Goal: Information Seeking & Learning: Learn about a topic

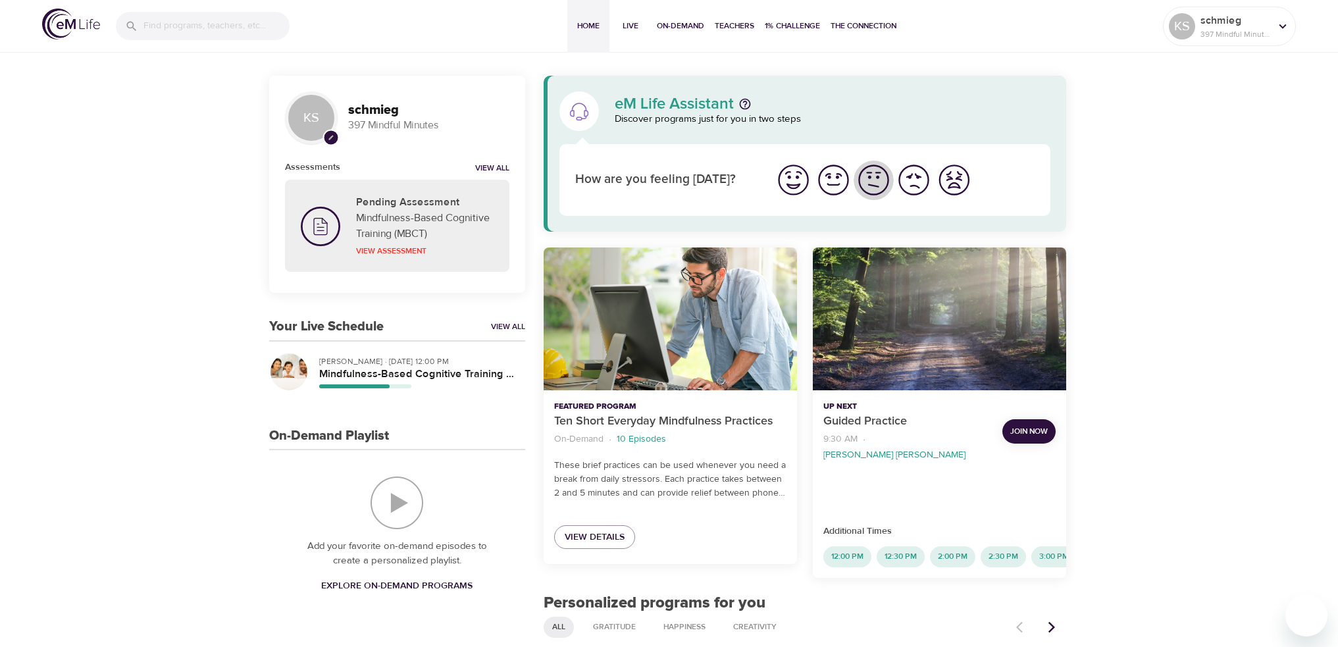
click at [874, 175] on img "I'm feeling ok" at bounding box center [874, 180] width 36 height 36
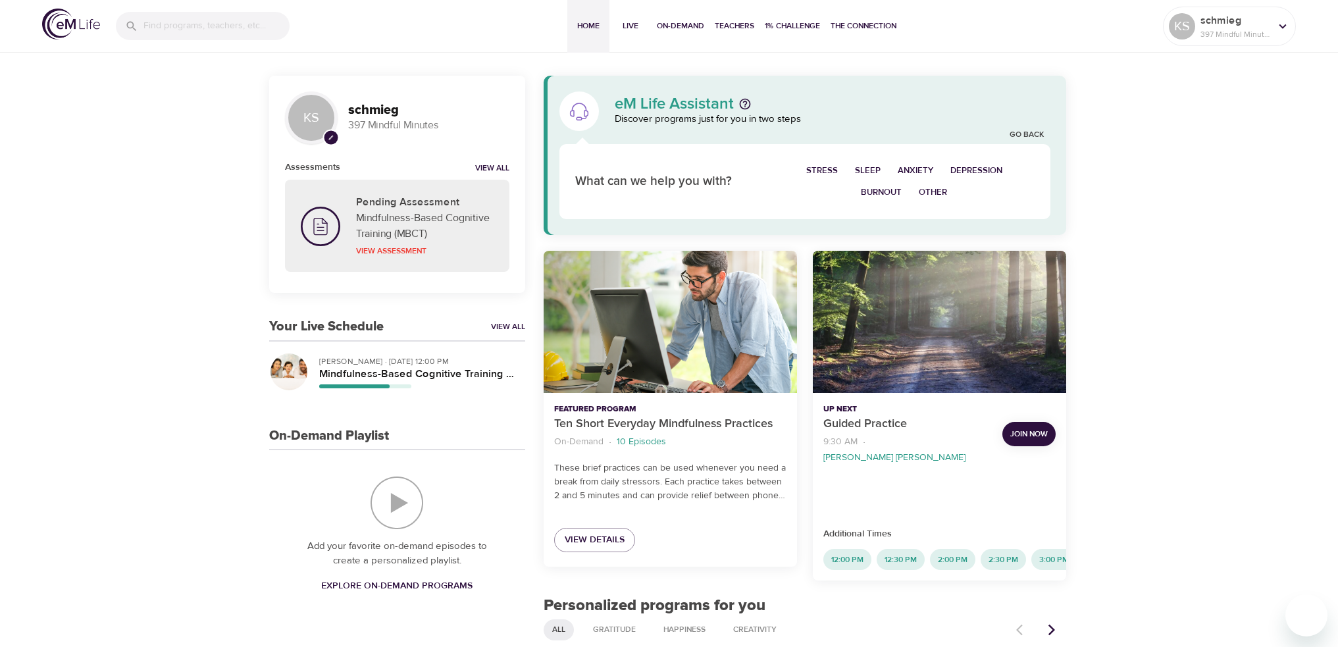
click at [870, 167] on span "Sleep" at bounding box center [868, 170] width 26 height 15
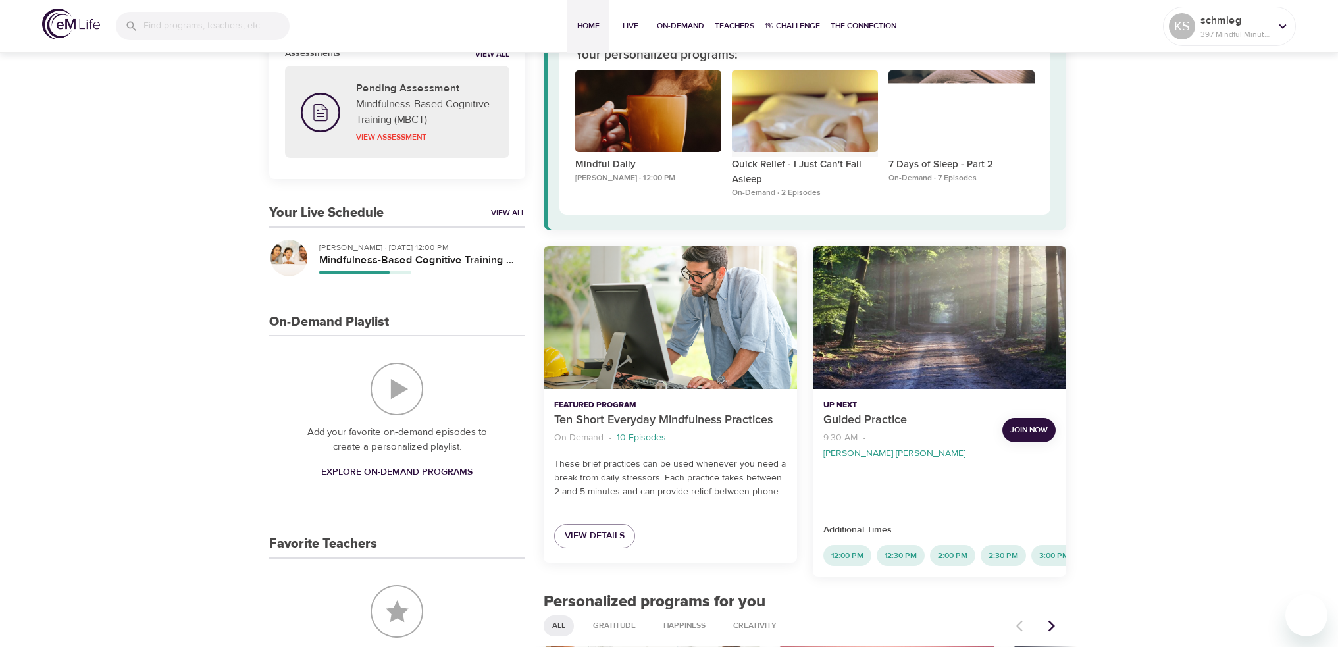
scroll to position [132, 0]
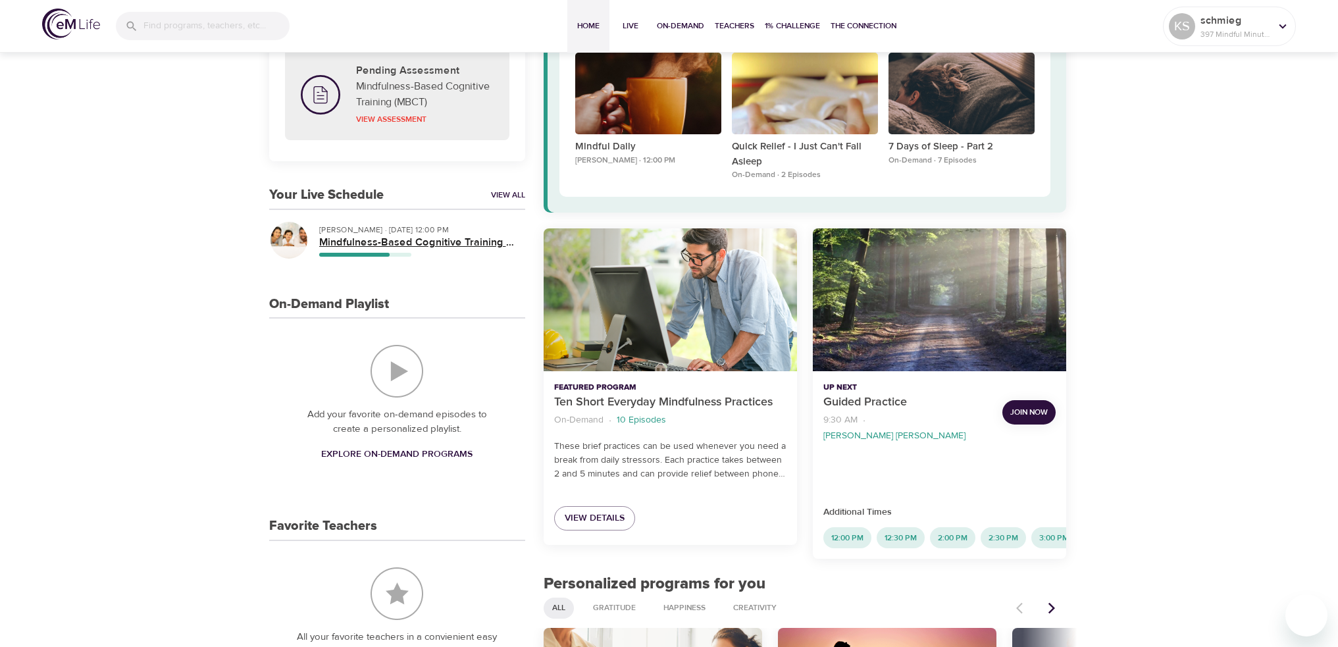
click at [421, 237] on h5 "Mindfulness-Based Cognitive Training (MBCT)" at bounding box center [416, 243] width 195 height 14
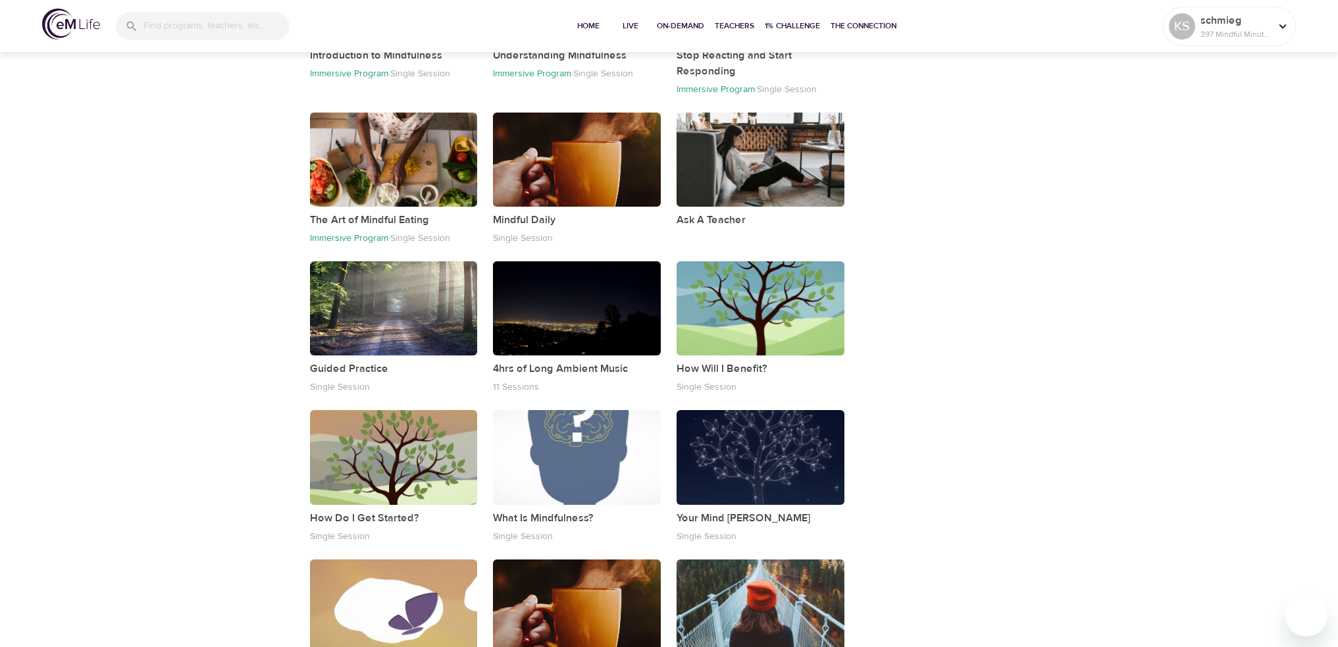
scroll to position [1734, 0]
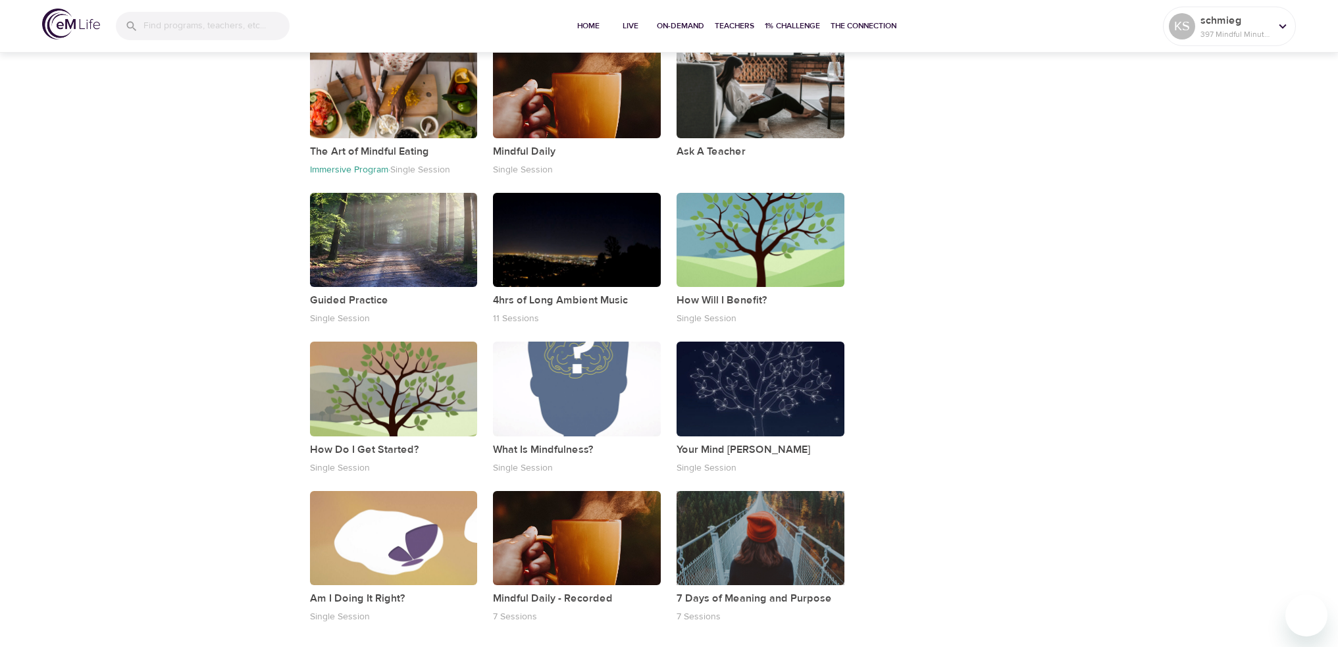
click at [747, 542] on div "button" at bounding box center [761, 538] width 168 height 94
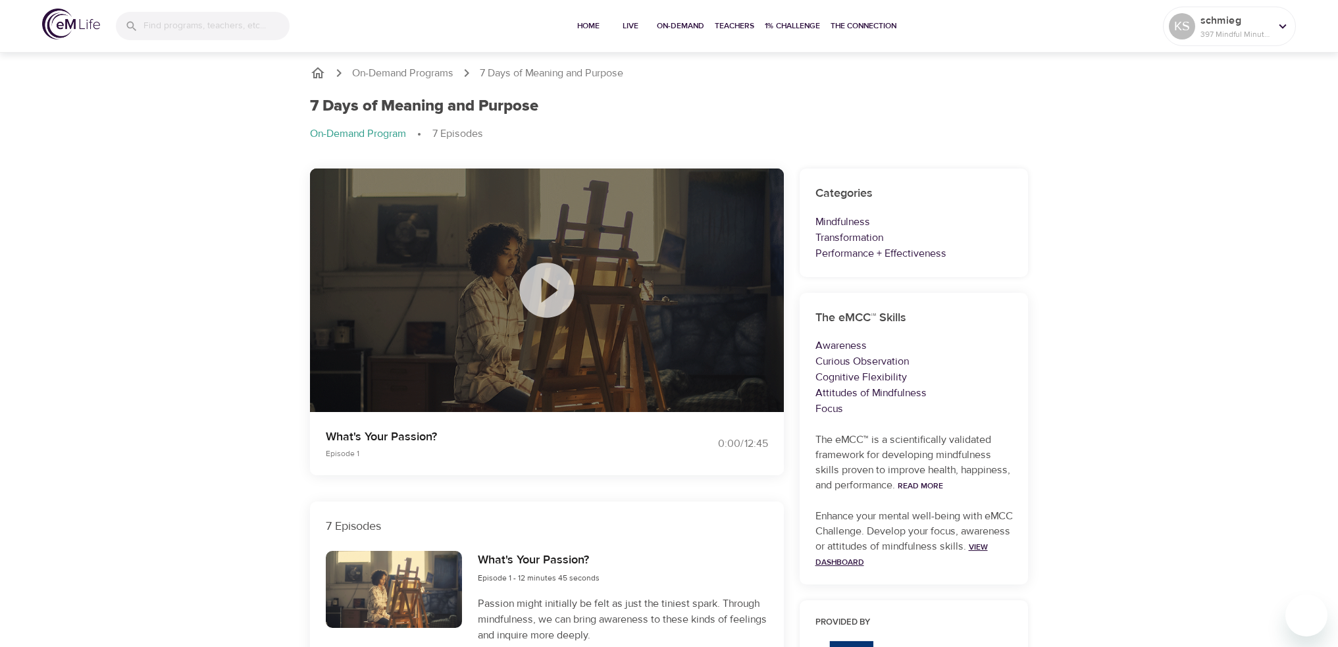
click at [887, 560] on link "View Dashboard" at bounding box center [902, 555] width 172 height 26
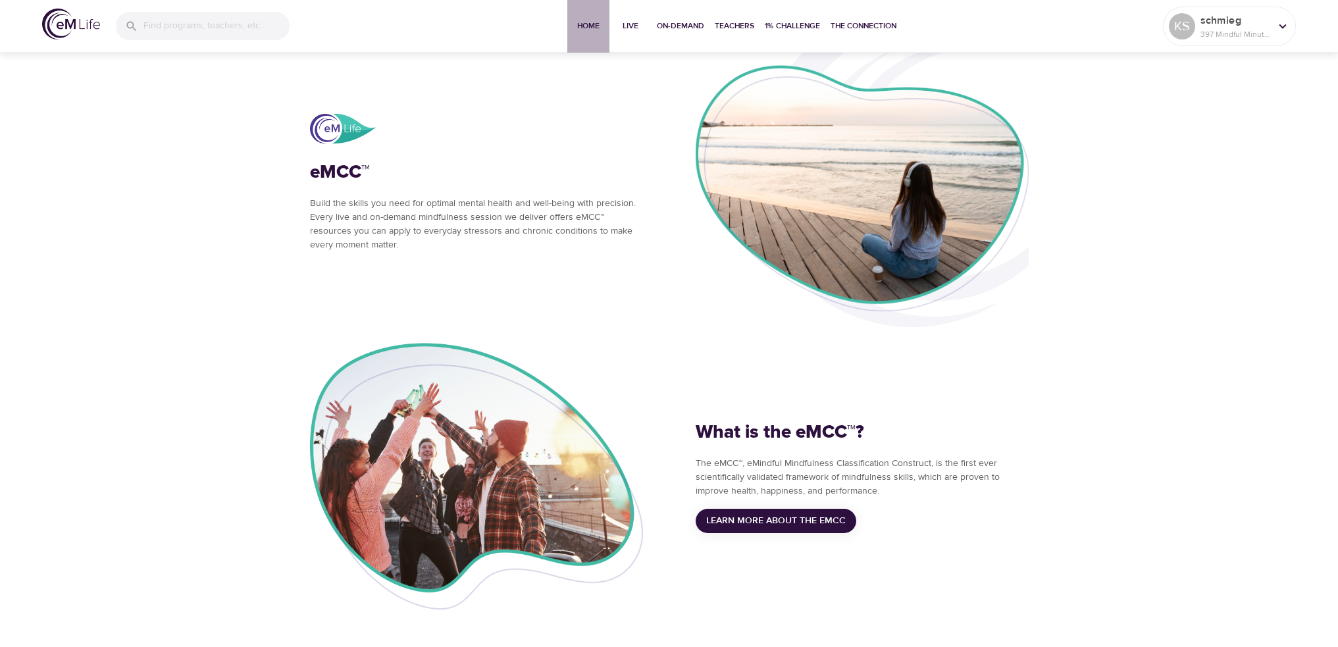
click at [583, 30] on span "Home" at bounding box center [589, 26] width 32 height 14
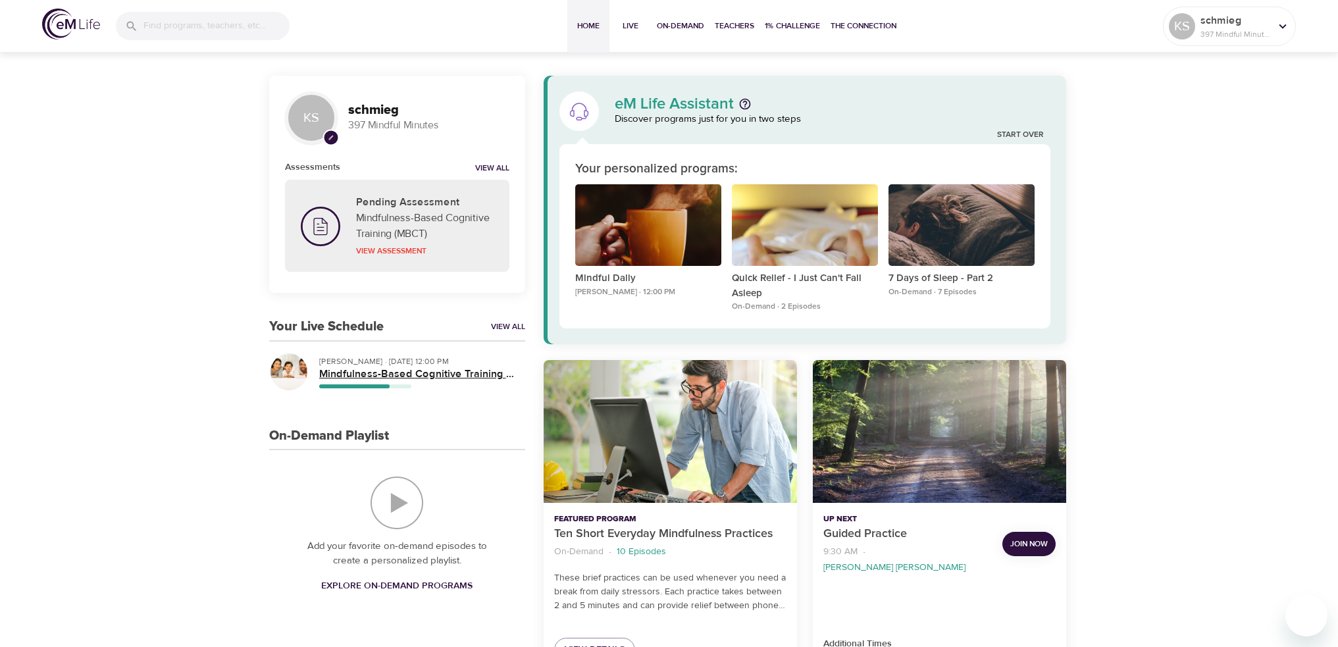
click at [373, 371] on h5 "Mindfulness-Based Cognitive Training (MBCT)" at bounding box center [416, 374] width 195 height 14
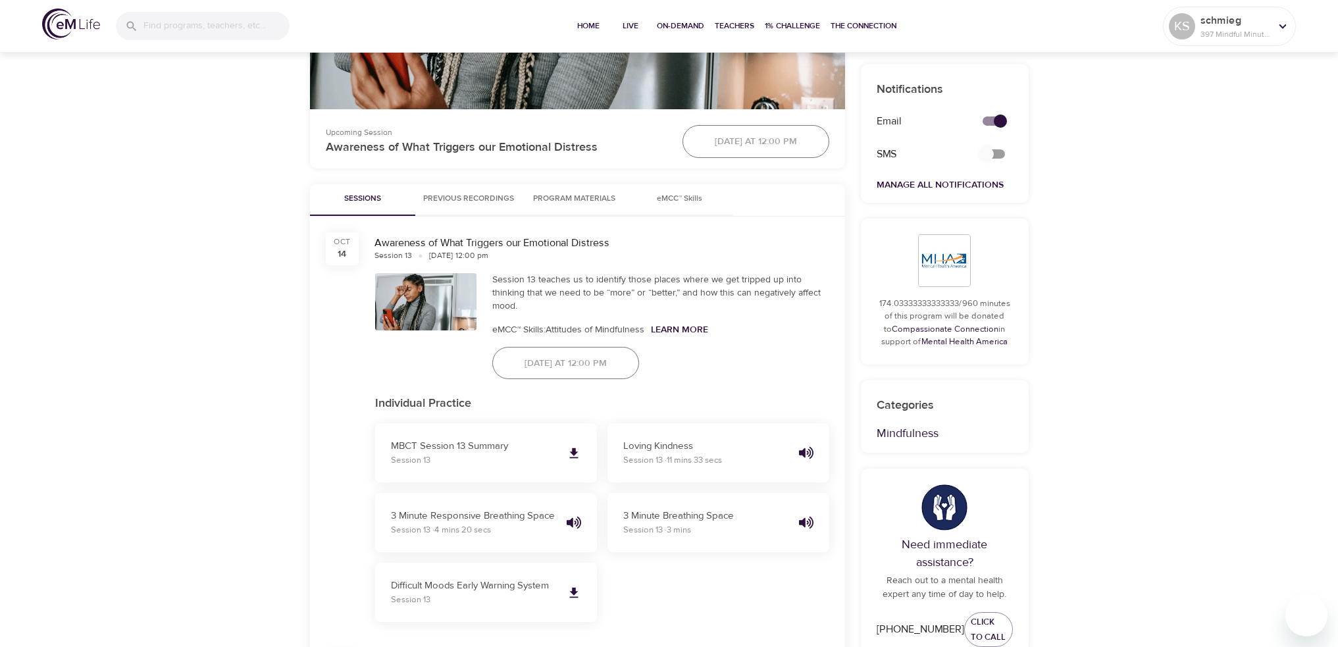
scroll to position [418, 0]
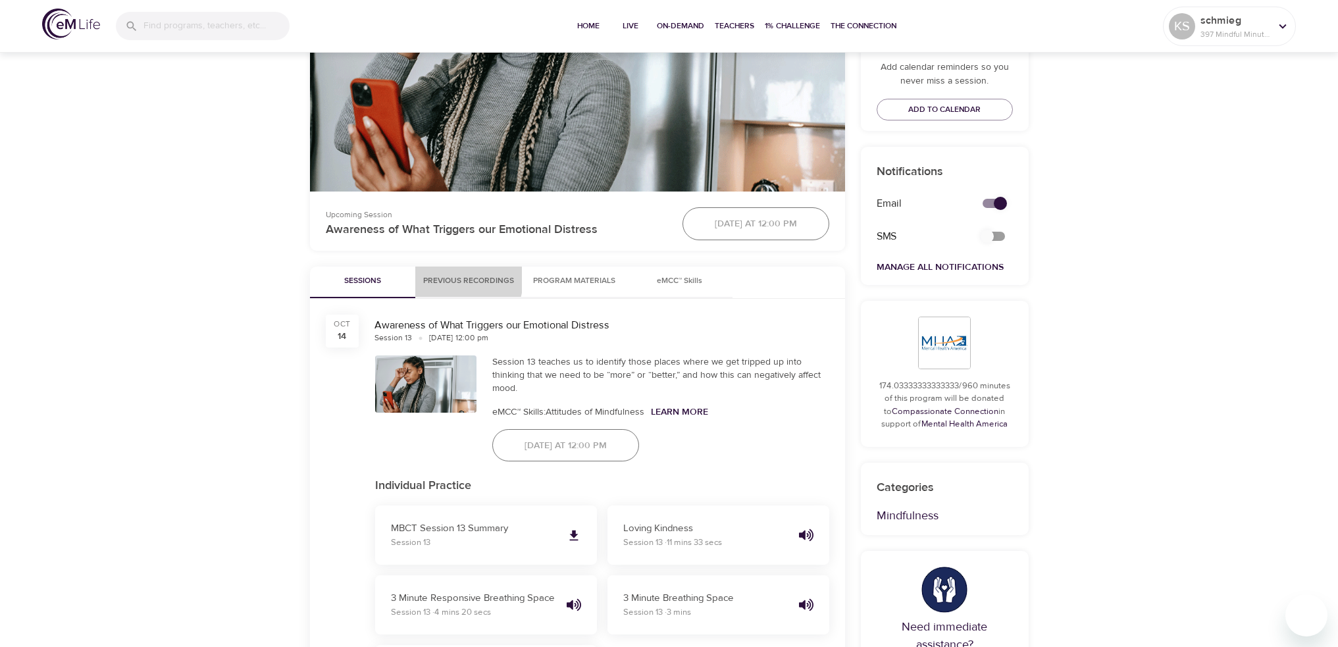
click at [460, 280] on span "Previous Recordings" at bounding box center [468, 281] width 91 height 14
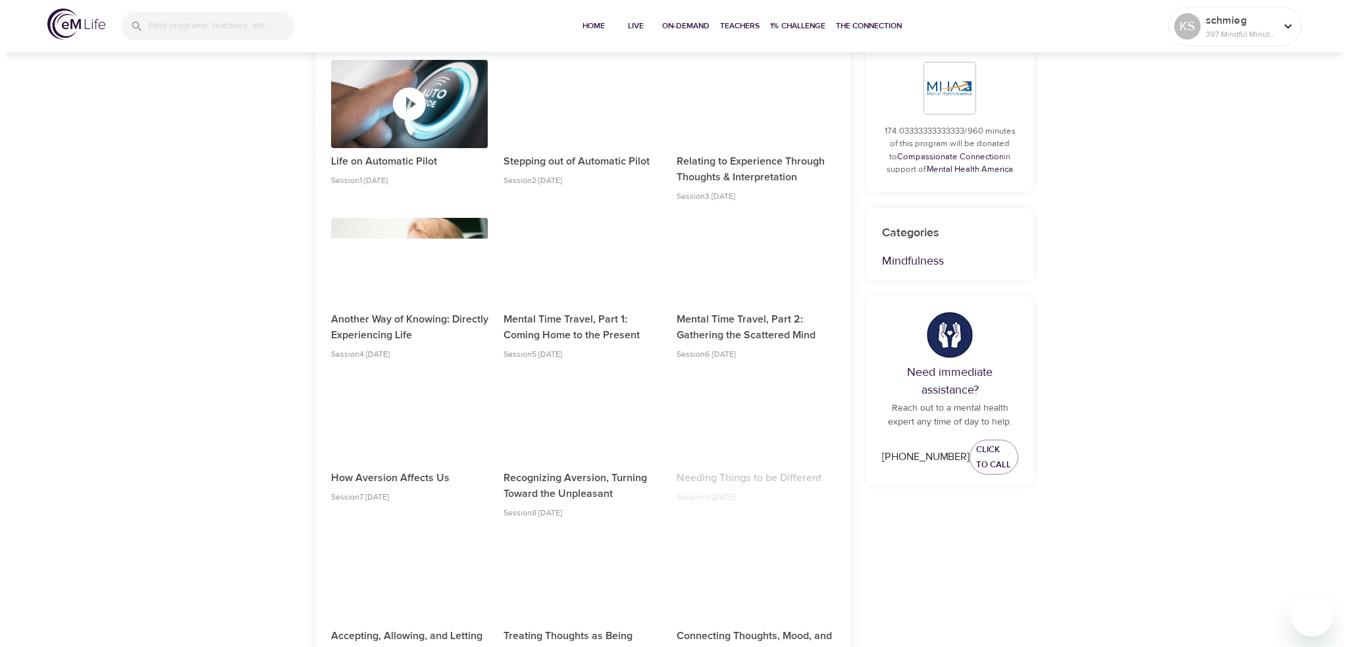
scroll to position [658, 0]
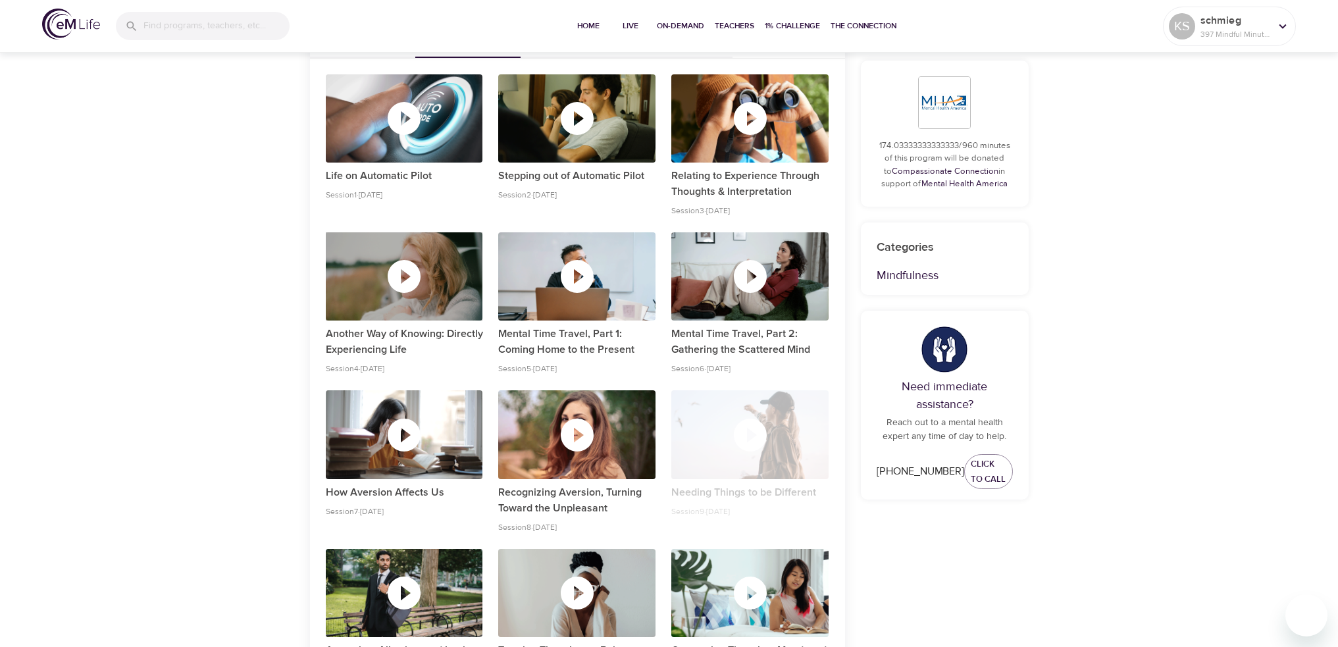
click at [407, 274] on icon "button" at bounding box center [403, 276] width 39 height 39
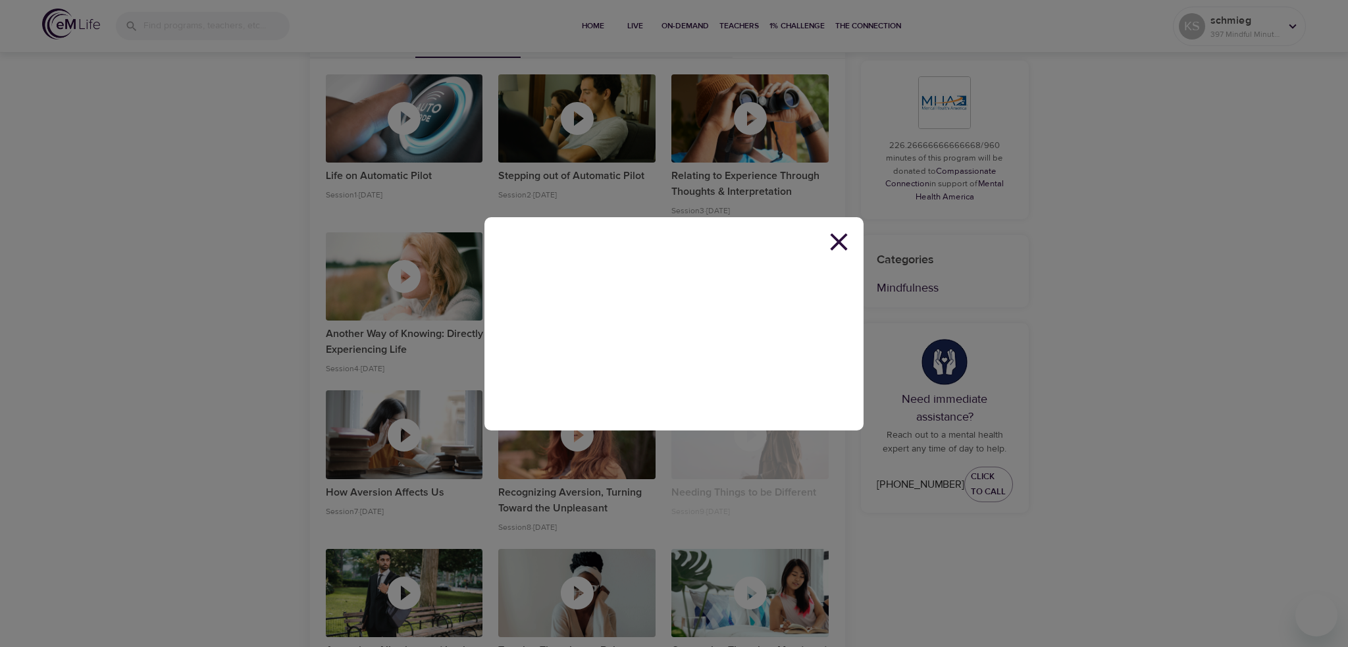
click at [842, 236] on icon at bounding box center [839, 242] width 30 height 30
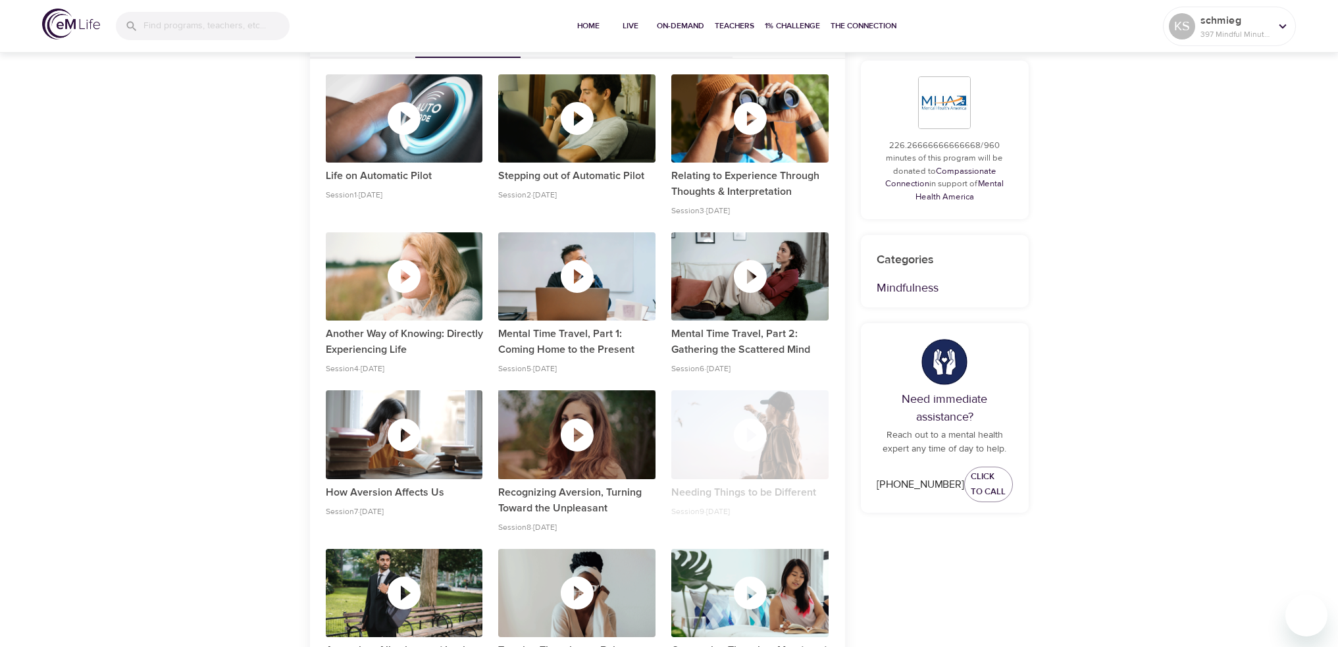
click at [581, 429] on icon "button" at bounding box center [577, 435] width 33 height 33
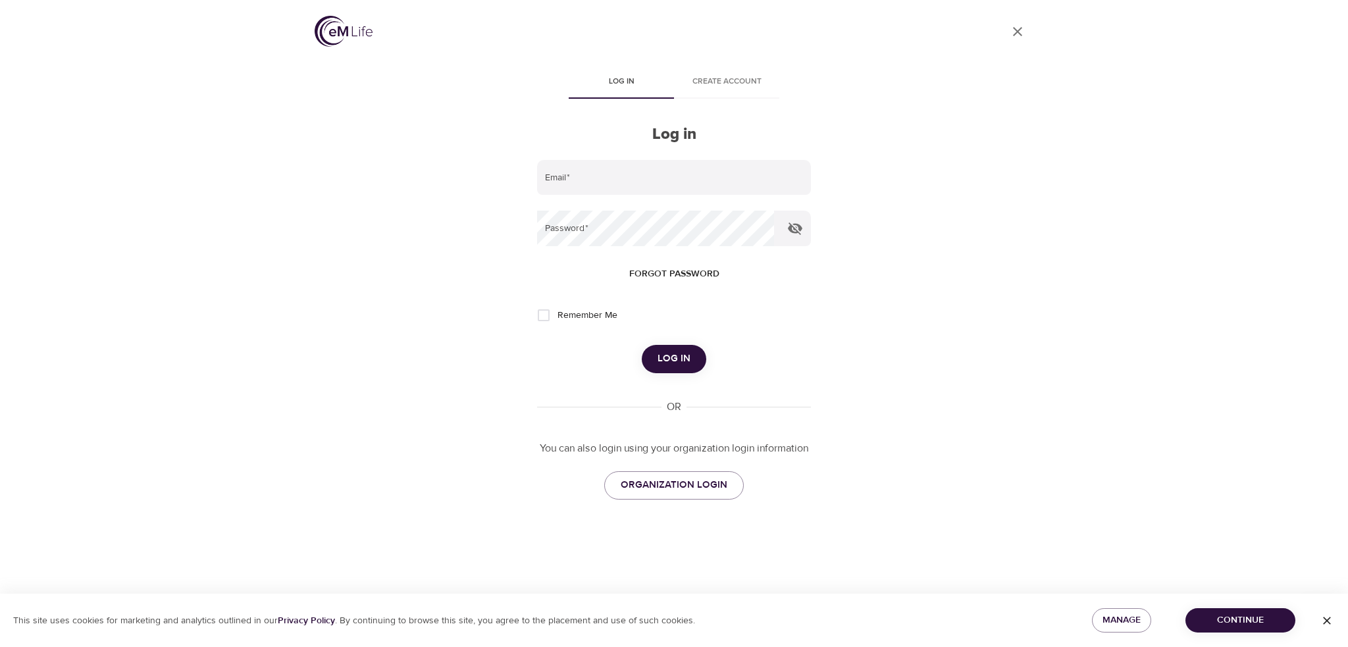
click at [338, 32] on img at bounding box center [344, 31] width 58 height 31
